Goal: Complete application form

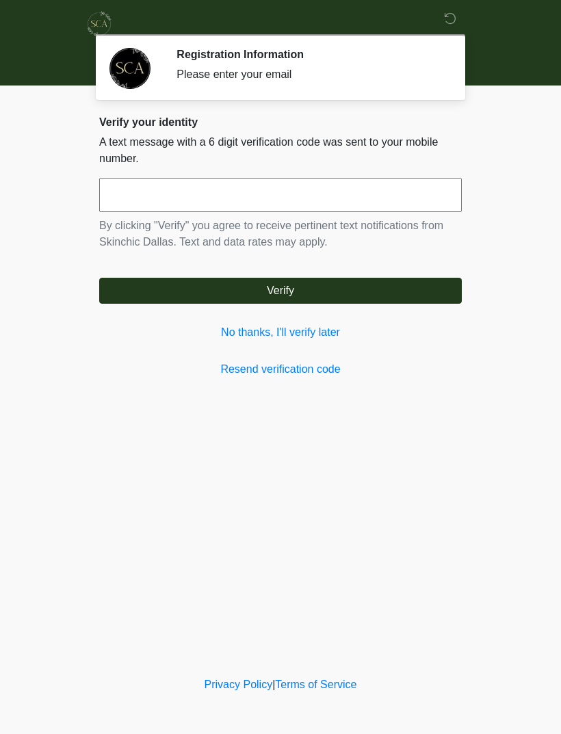
click at [316, 332] on link "No thanks, I'll verify later" at bounding box center [280, 332] width 363 height 16
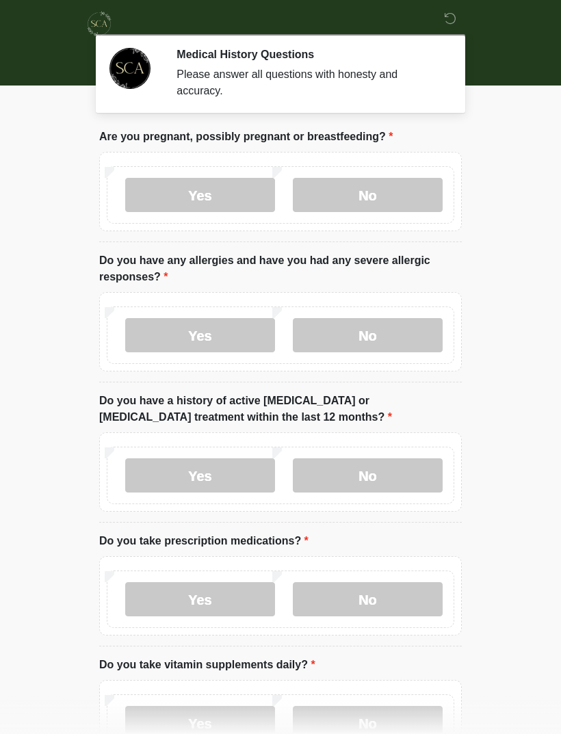
click at [409, 201] on label "No" at bounding box center [368, 195] width 150 height 34
click at [408, 343] on label "No" at bounding box center [368, 335] width 150 height 34
click at [407, 483] on label "No" at bounding box center [368, 475] width 150 height 34
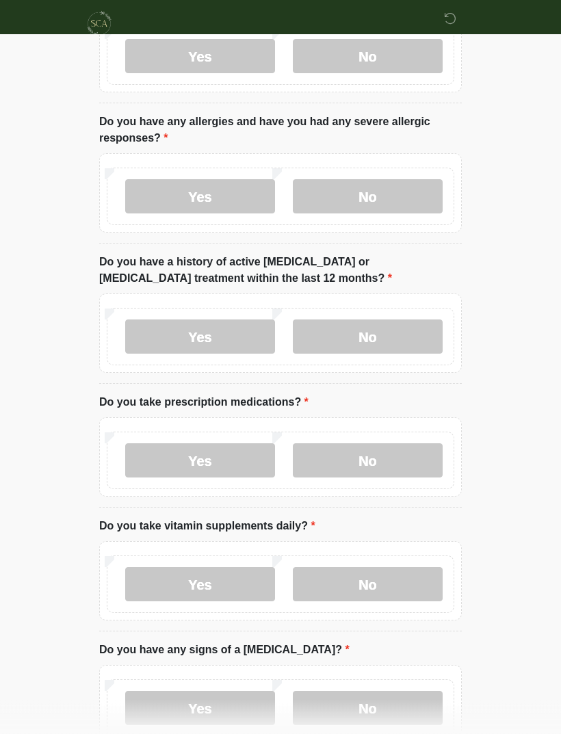
scroll to position [146, 0]
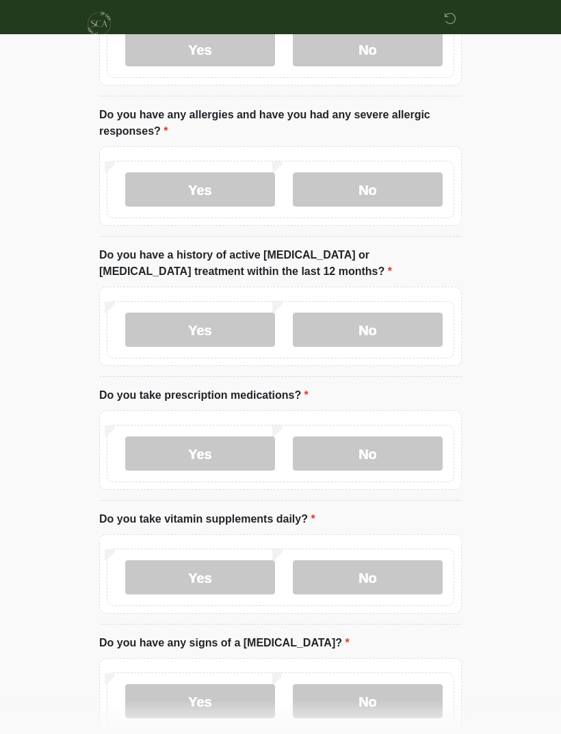
click at [226, 457] on label "Yes" at bounding box center [200, 454] width 150 height 34
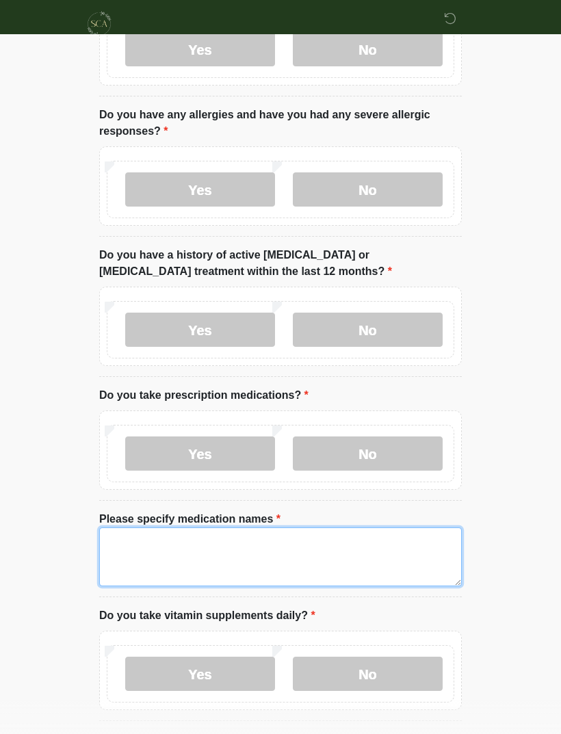
click at [206, 566] on textarea "Please specify medication names" at bounding box center [280, 557] width 363 height 59
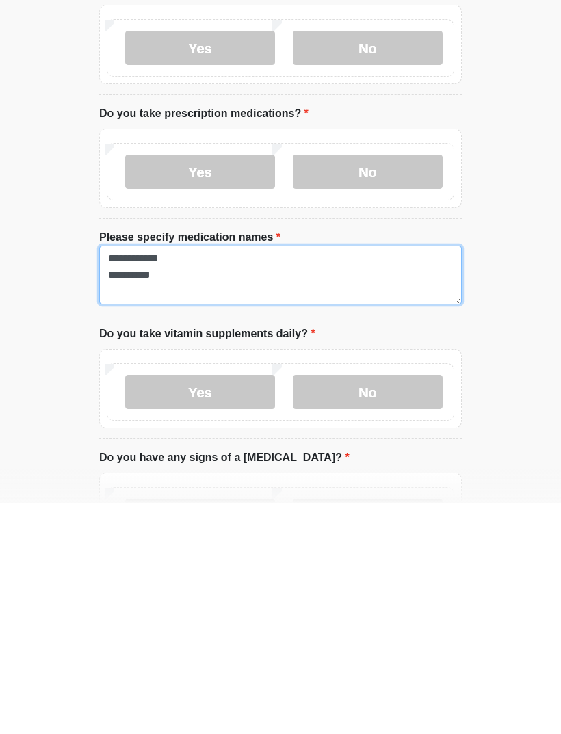
type textarea "**********"
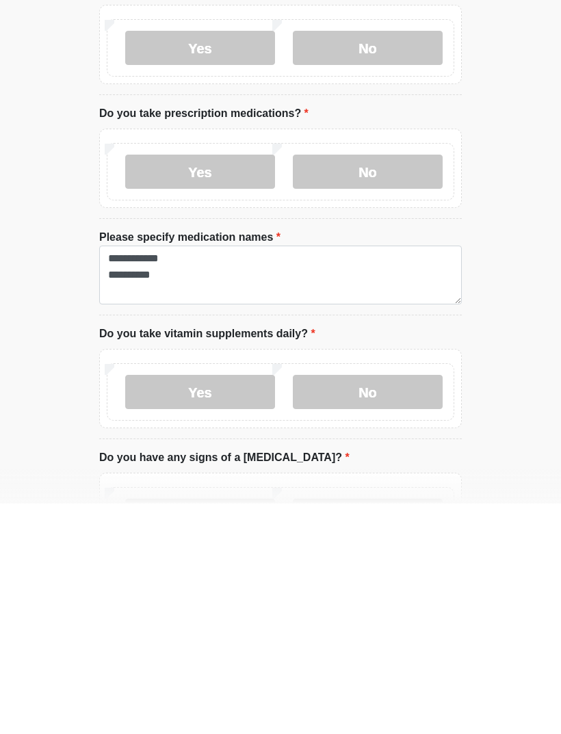
click at [386, 606] on label "No" at bounding box center [368, 623] width 150 height 34
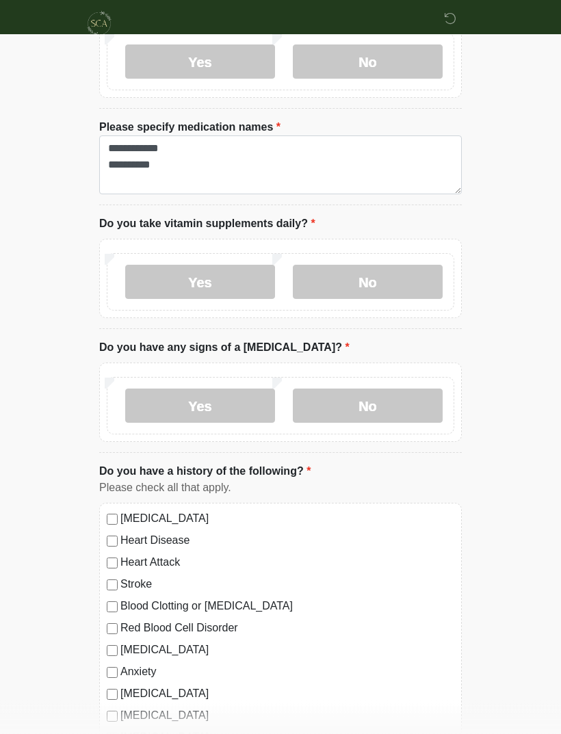
scroll to position [543, 0]
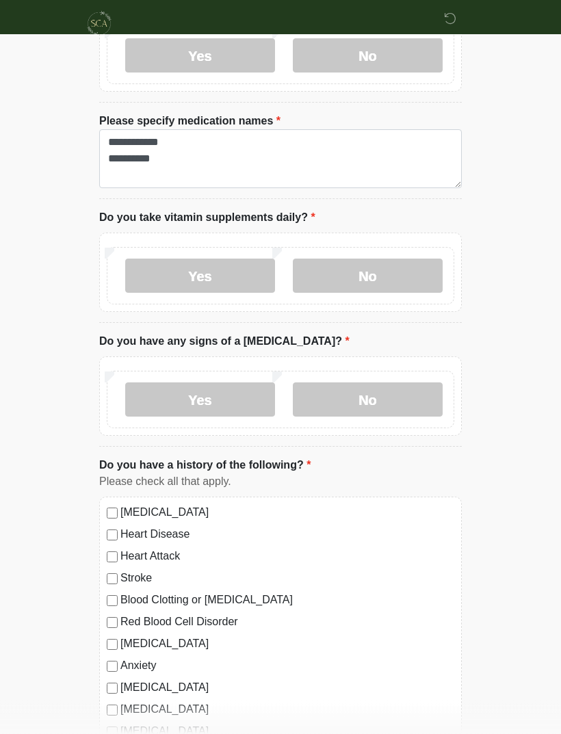
click at [376, 396] on label "No" at bounding box center [368, 400] width 150 height 34
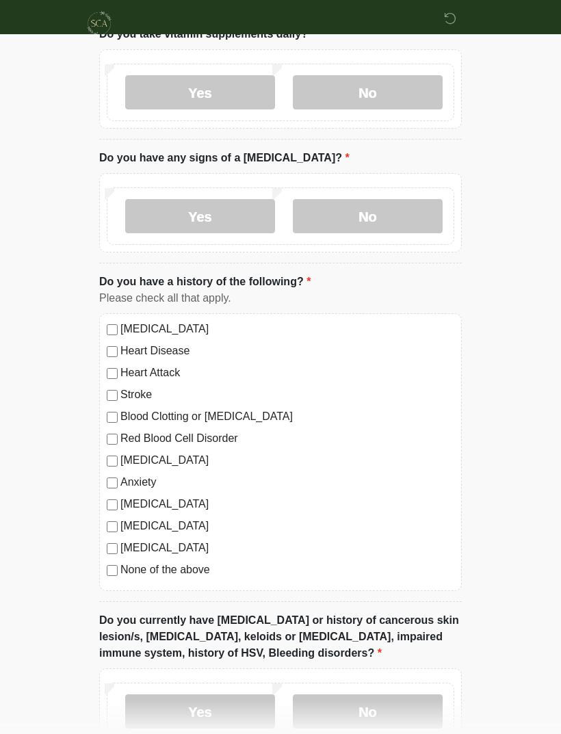
scroll to position [763, 0]
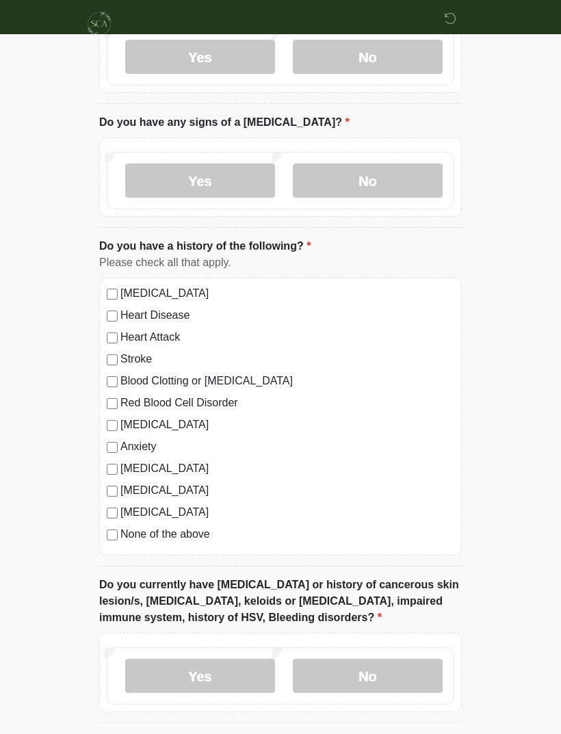
click at [173, 539] on label "None of the above" at bounding box center [287, 534] width 334 height 16
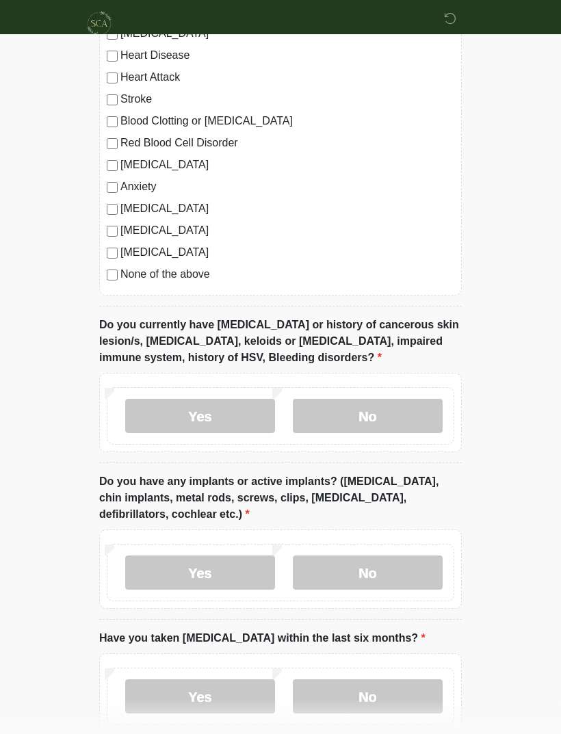
scroll to position [1028, 0]
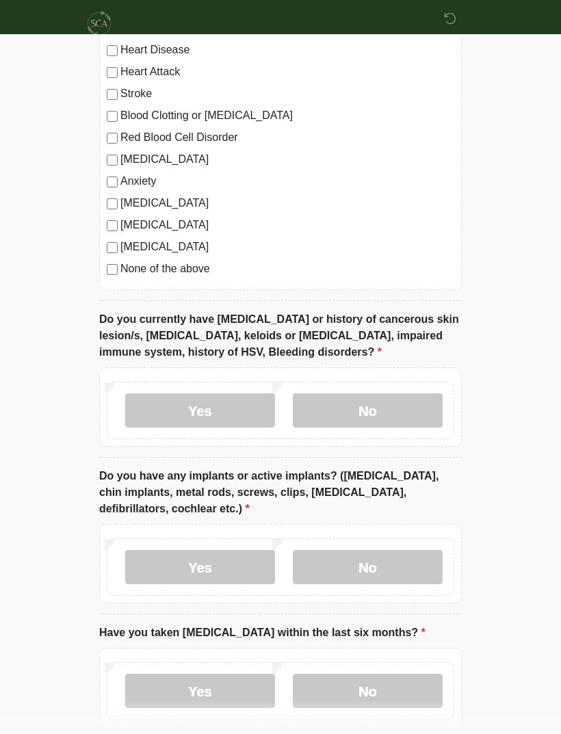
click at [402, 407] on label "No" at bounding box center [368, 411] width 150 height 34
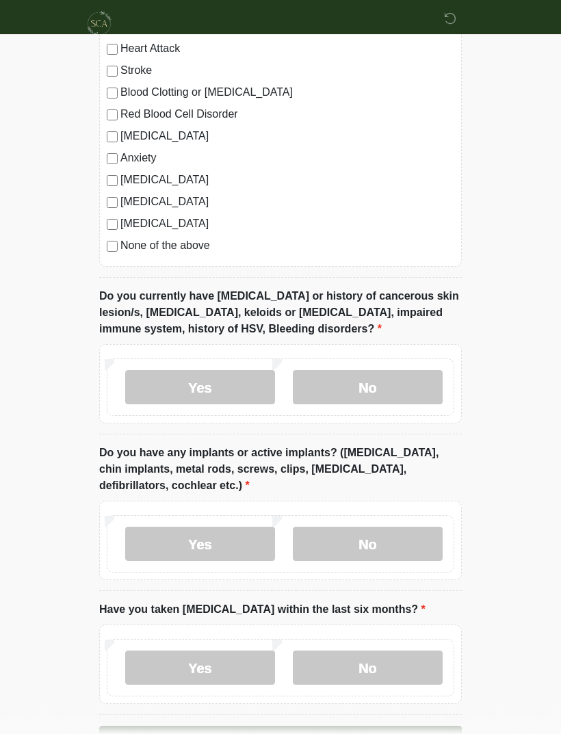
scroll to position [1096, 0]
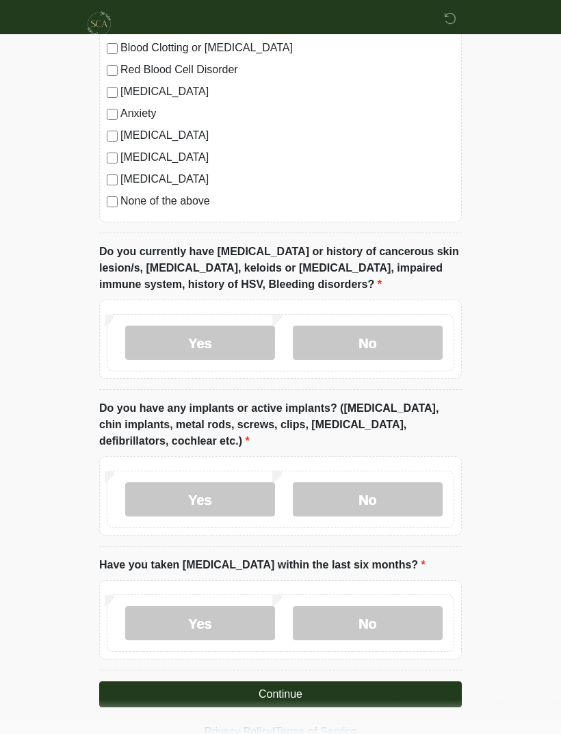
click at [209, 496] on label "Yes" at bounding box center [200, 499] width 150 height 34
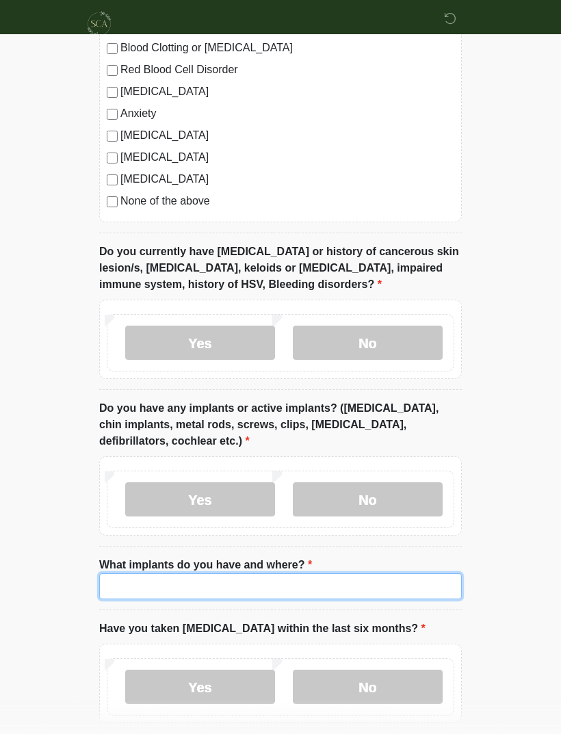
click at [248, 584] on input "What implants do you have and where?" at bounding box center [280, 586] width 363 height 26
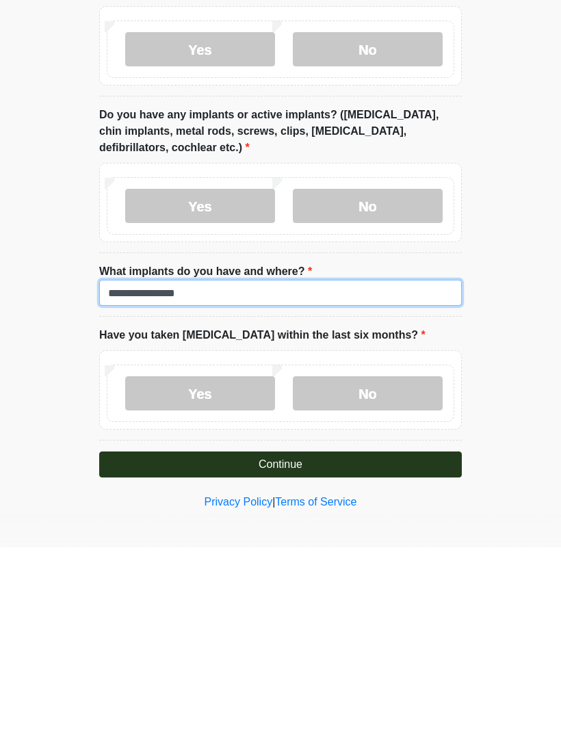
type input "**********"
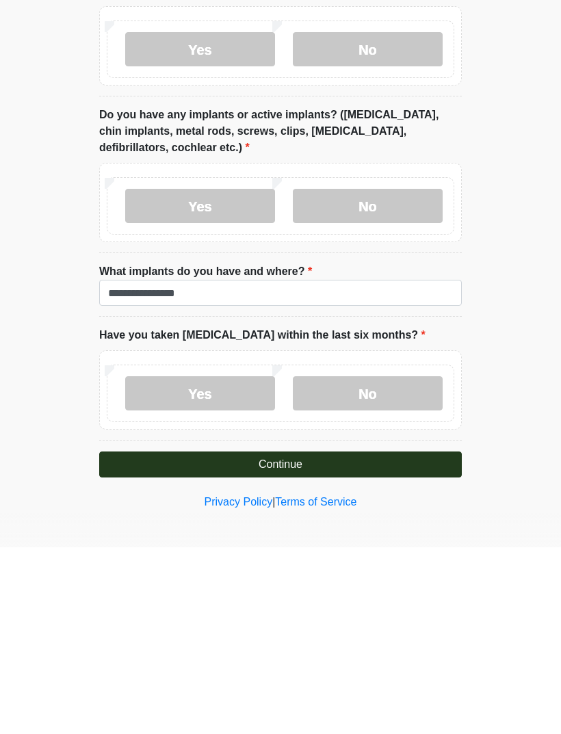
click at [378, 563] on label "No" at bounding box center [368, 580] width 150 height 34
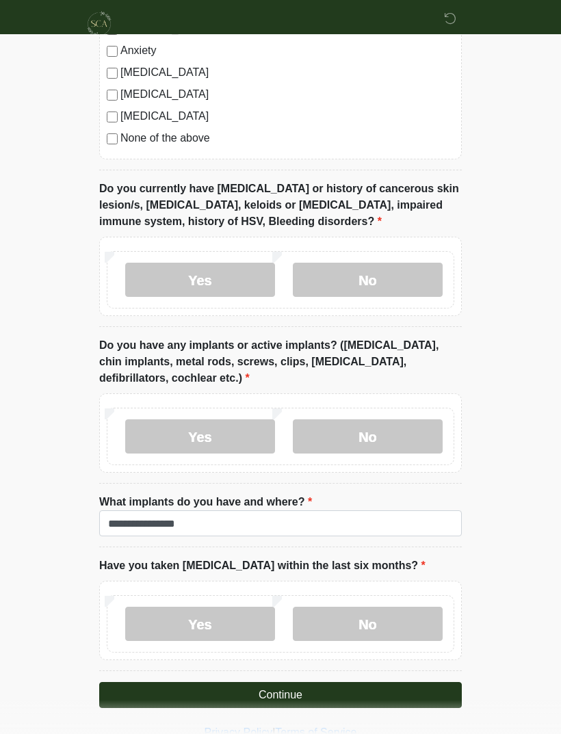
click at [337, 686] on button "Continue" at bounding box center [280, 695] width 363 height 26
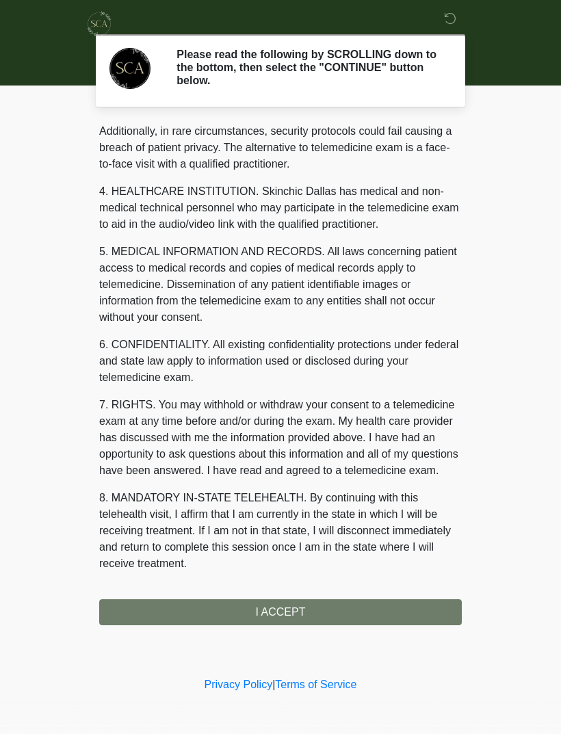
scroll to position [333, 0]
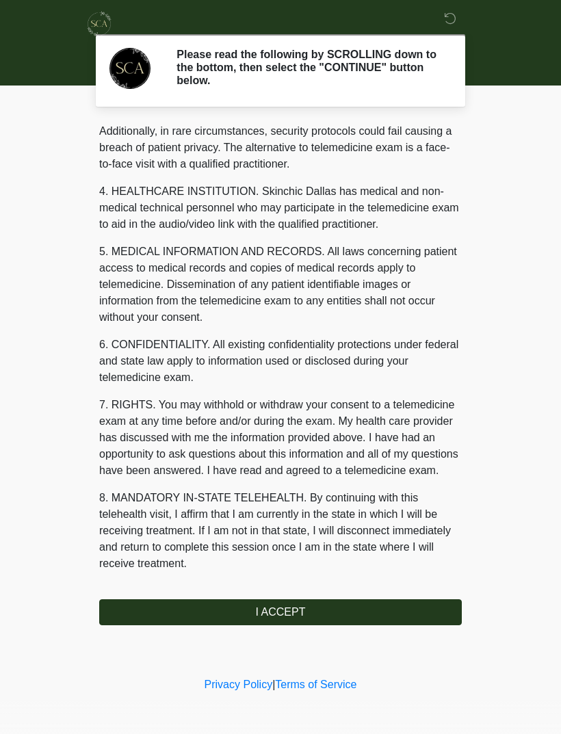
click at [298, 611] on button "I ACCEPT" at bounding box center [280, 612] width 363 height 26
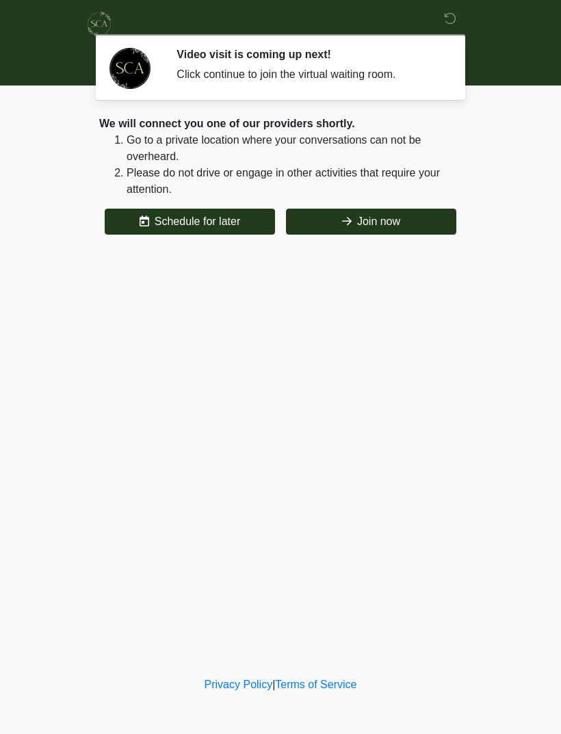
click at [391, 217] on button "Join now" at bounding box center [371, 222] width 170 height 26
